Goal: Find specific page/section

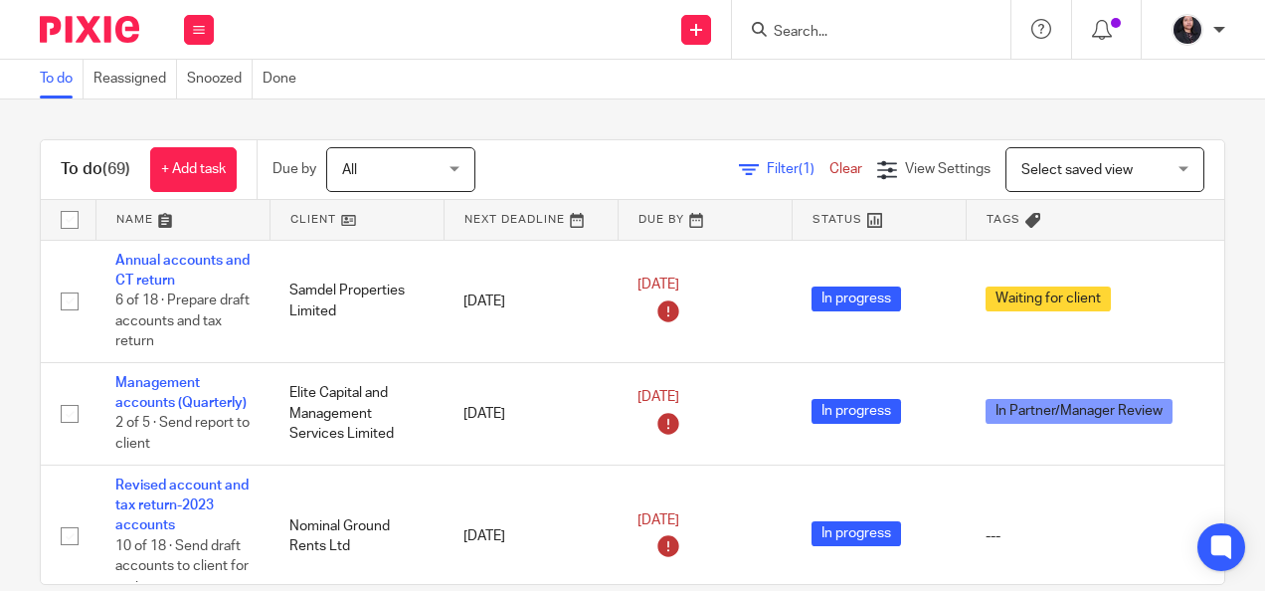
scroll to position [4995, 0]
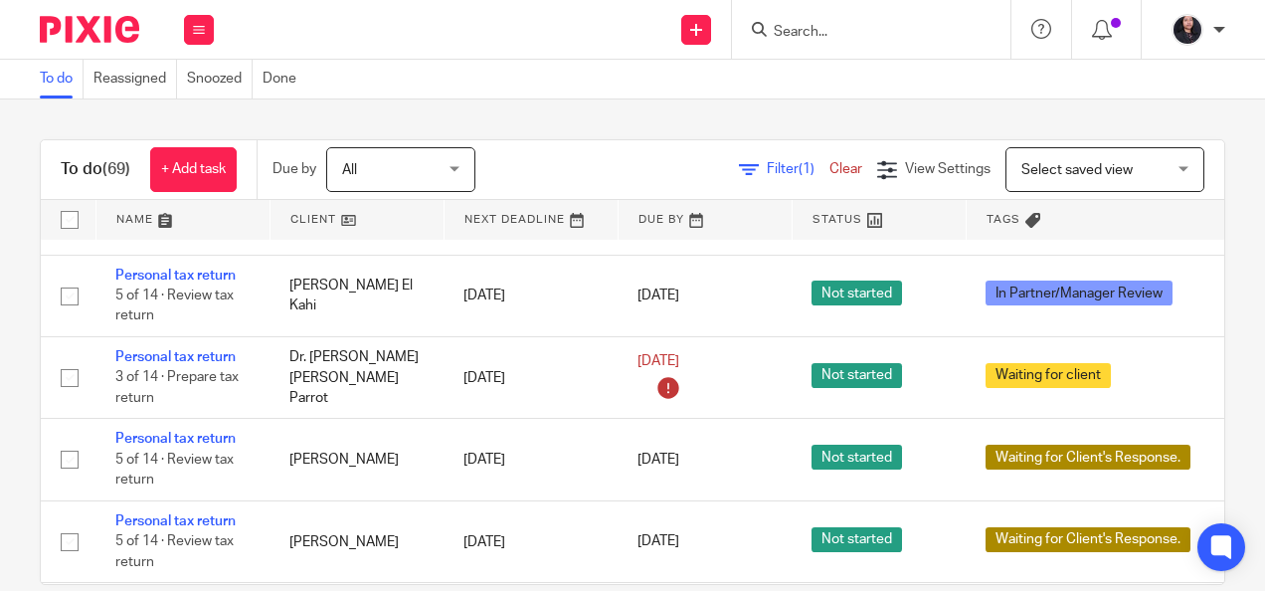
click at [830, 33] on input "Search" at bounding box center [860, 33] width 179 height 18
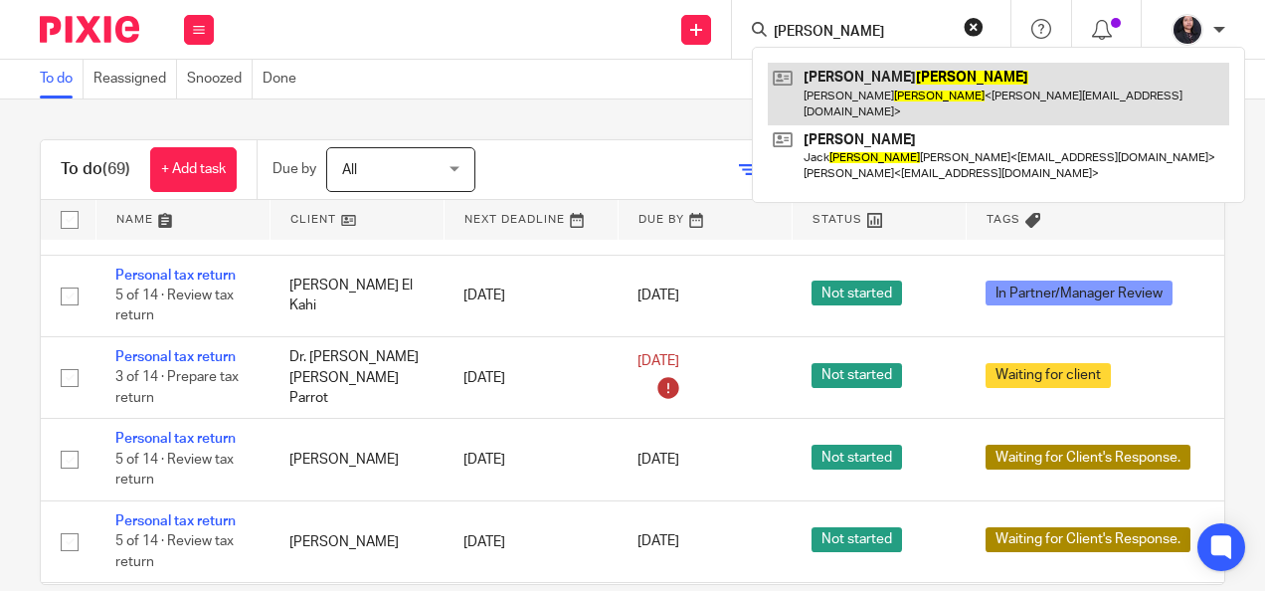
type input "barthold"
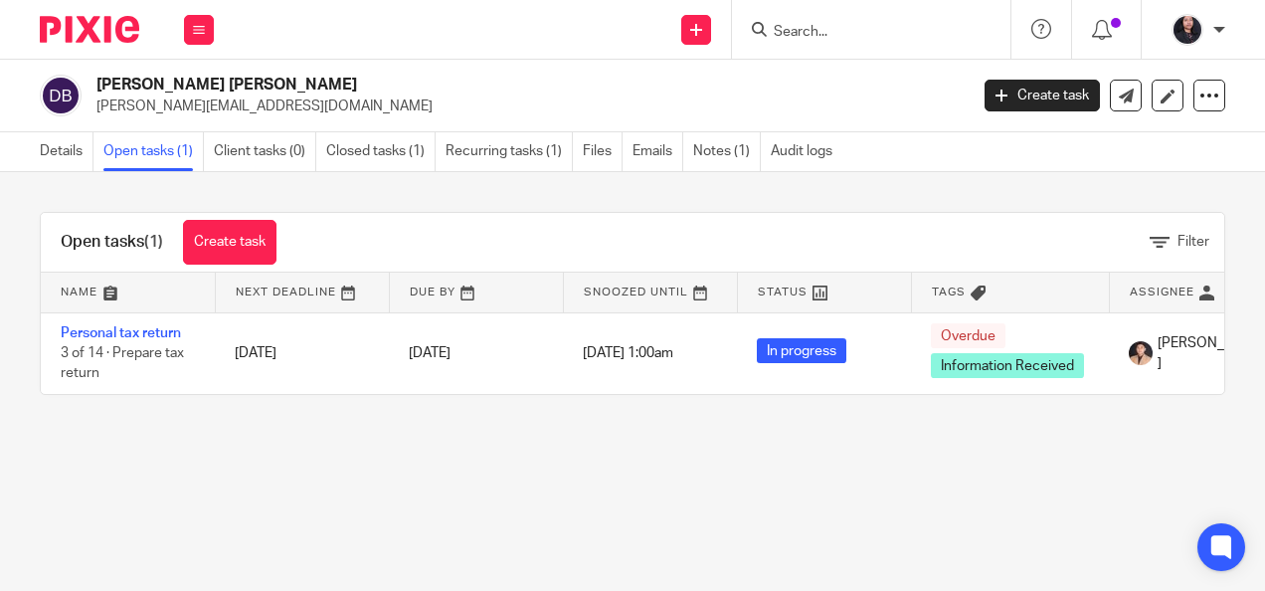
click at [861, 20] on form at bounding box center [877, 29] width 212 height 25
click at [844, 34] on input "Search" at bounding box center [860, 33] width 179 height 18
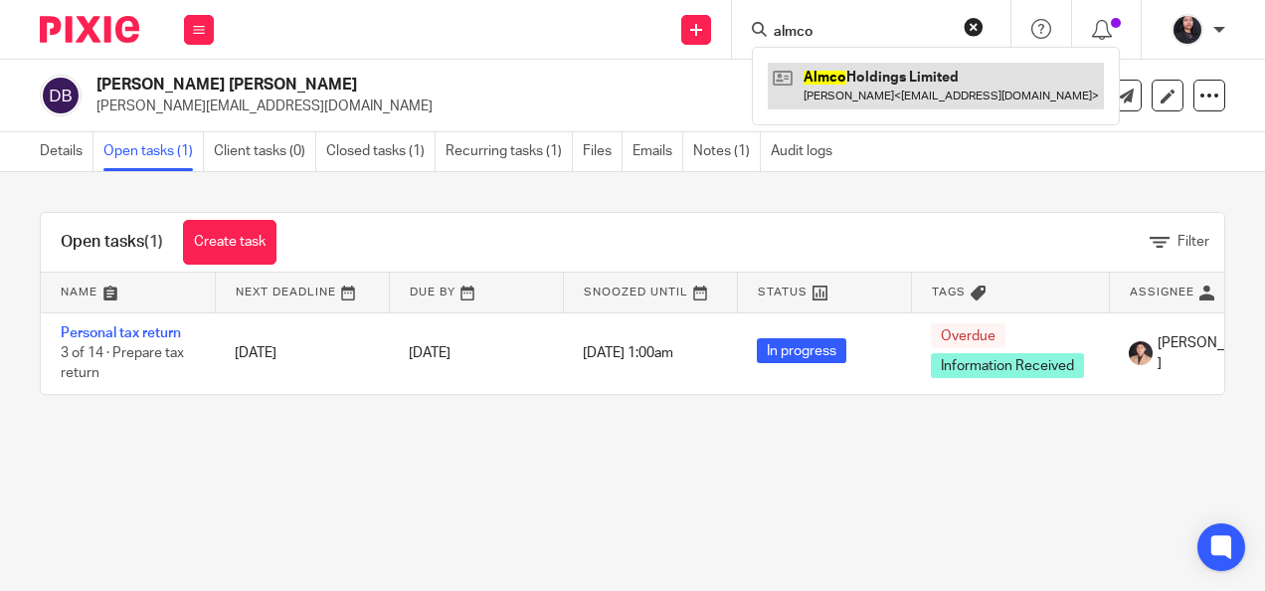
type input "almco"
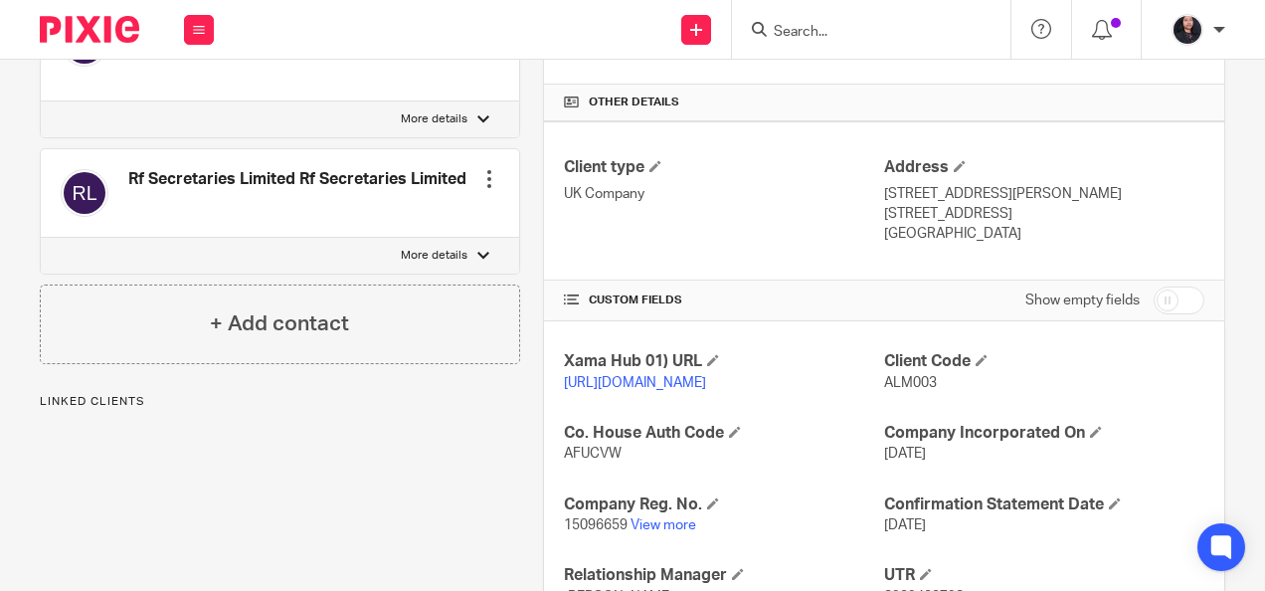
scroll to position [447, 0]
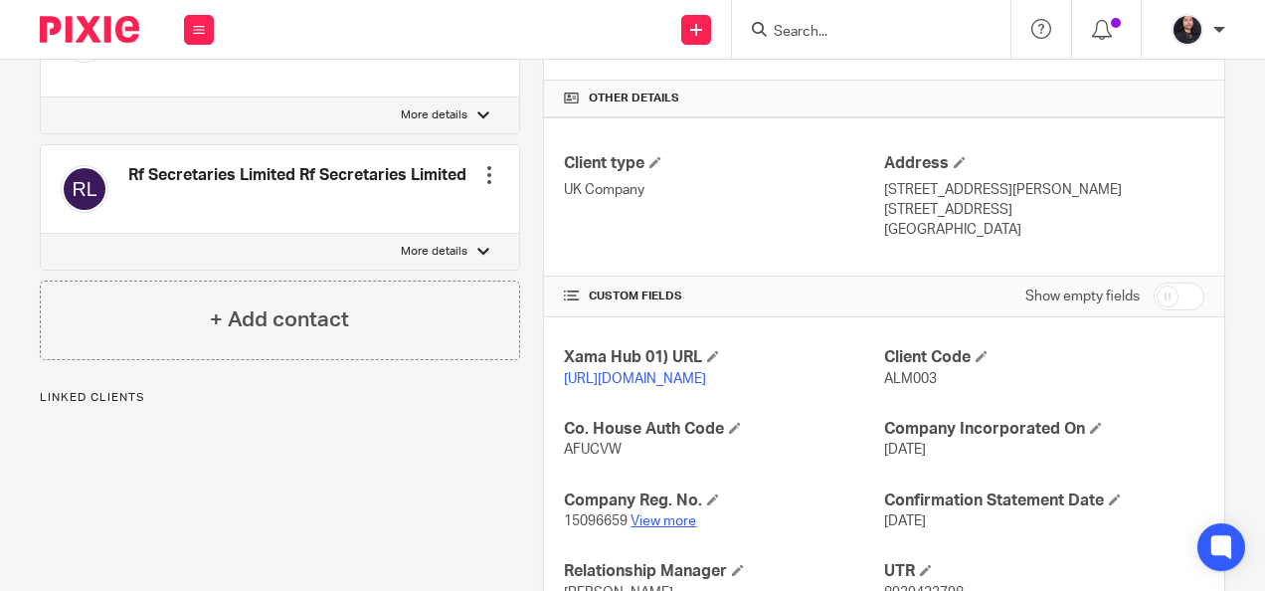
click at [652, 528] on link "View more" at bounding box center [663, 521] width 66 height 14
